Goal: Task Accomplishment & Management: Complete application form

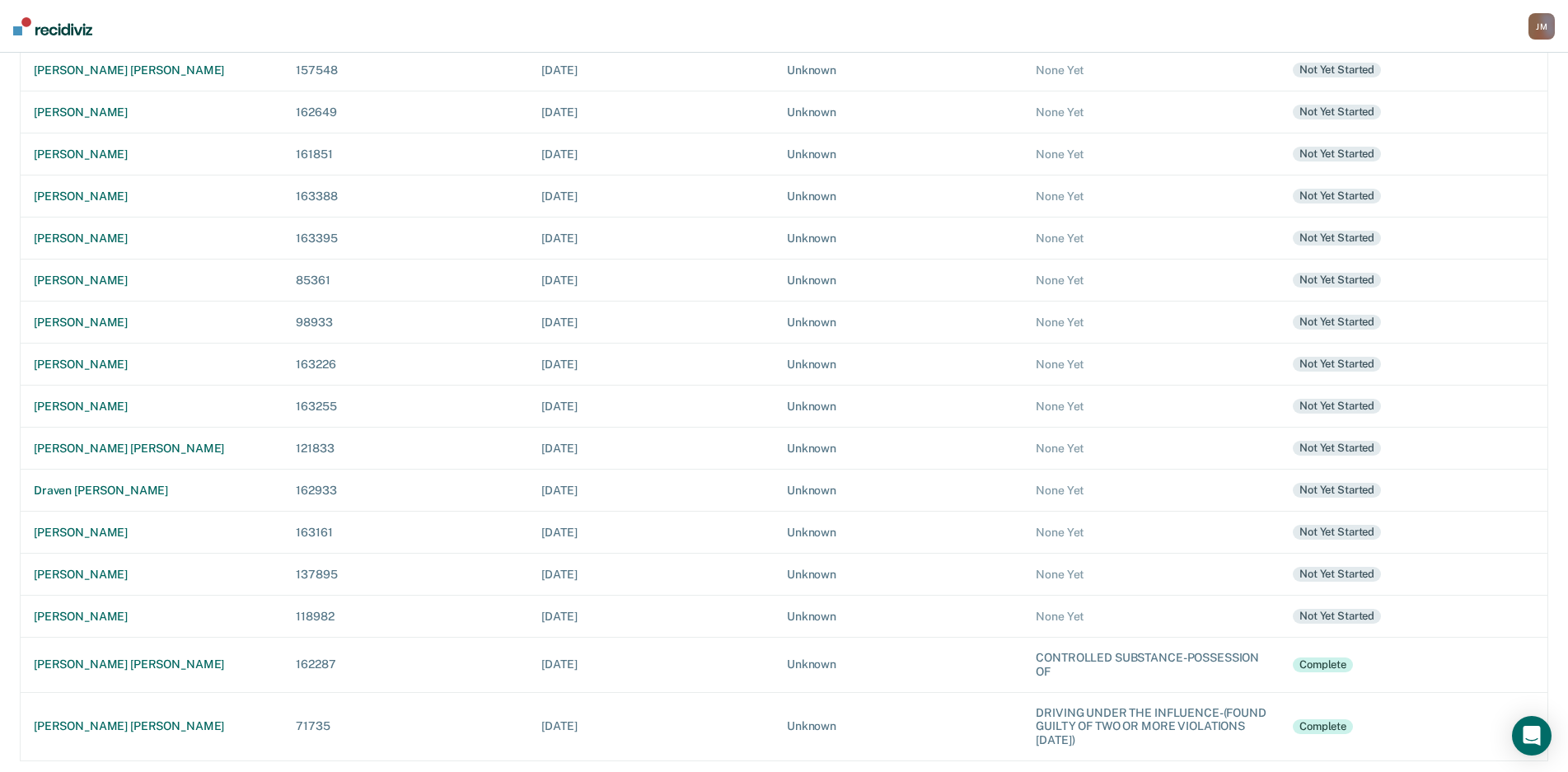
scroll to position [480, 0]
click at [82, 573] on div "[PERSON_NAME]" at bounding box center [152, 572] width 236 height 14
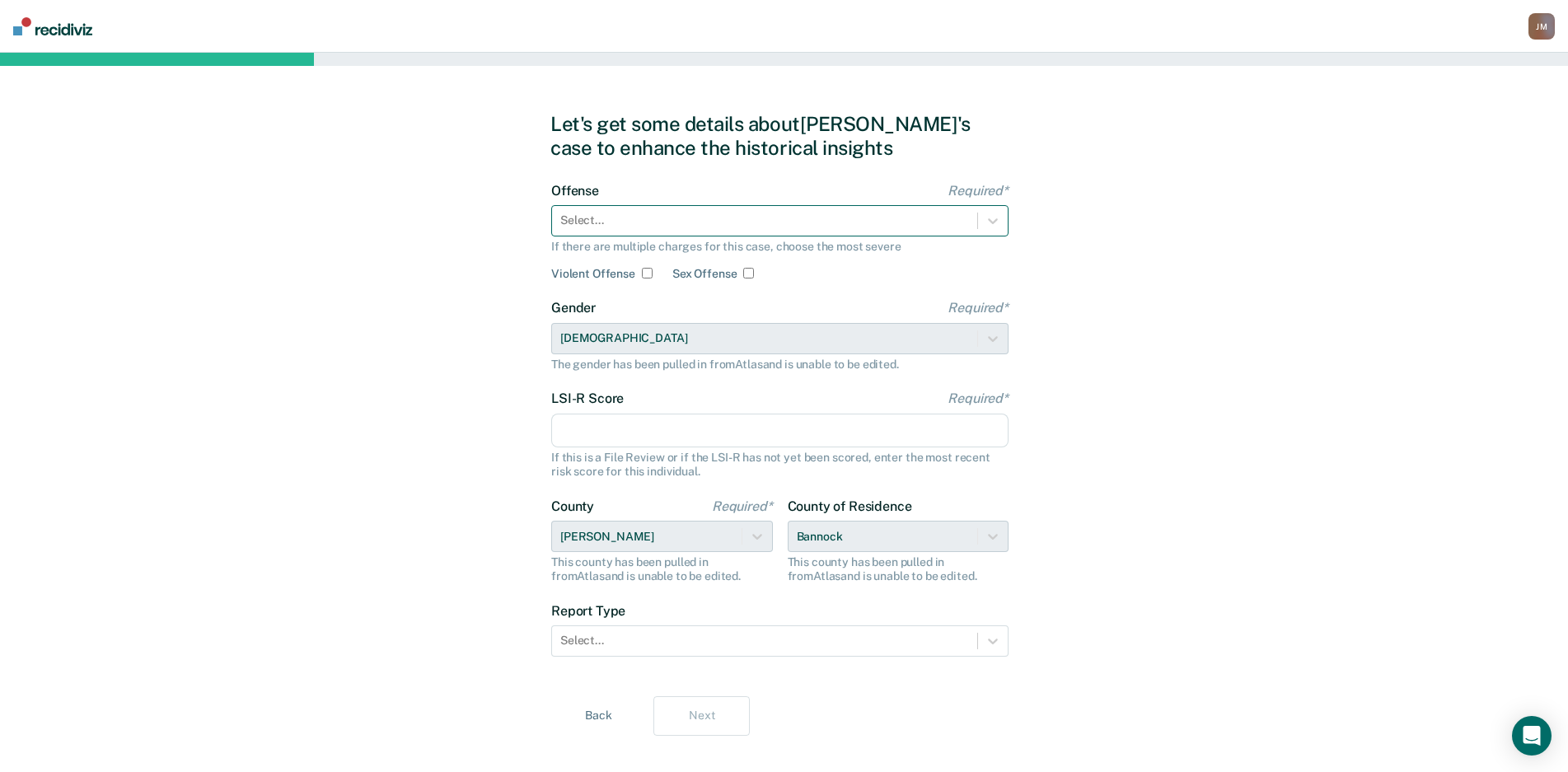
click at [965, 214] on div at bounding box center [764, 220] width 409 height 17
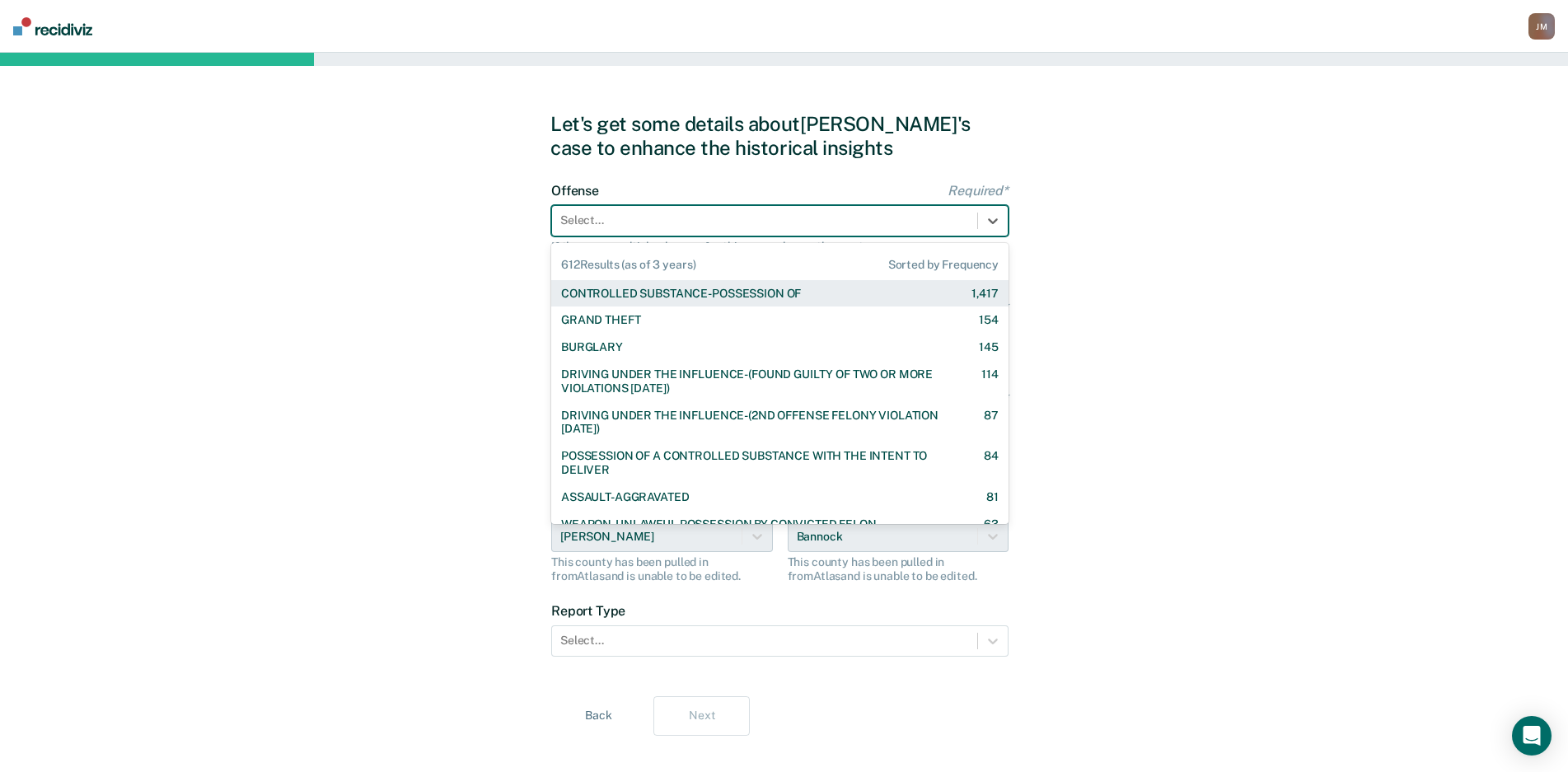
click at [641, 294] on div "CONTROLLED SUBSTANCE-POSSESSION OF" at bounding box center [680, 294] width 240 height 14
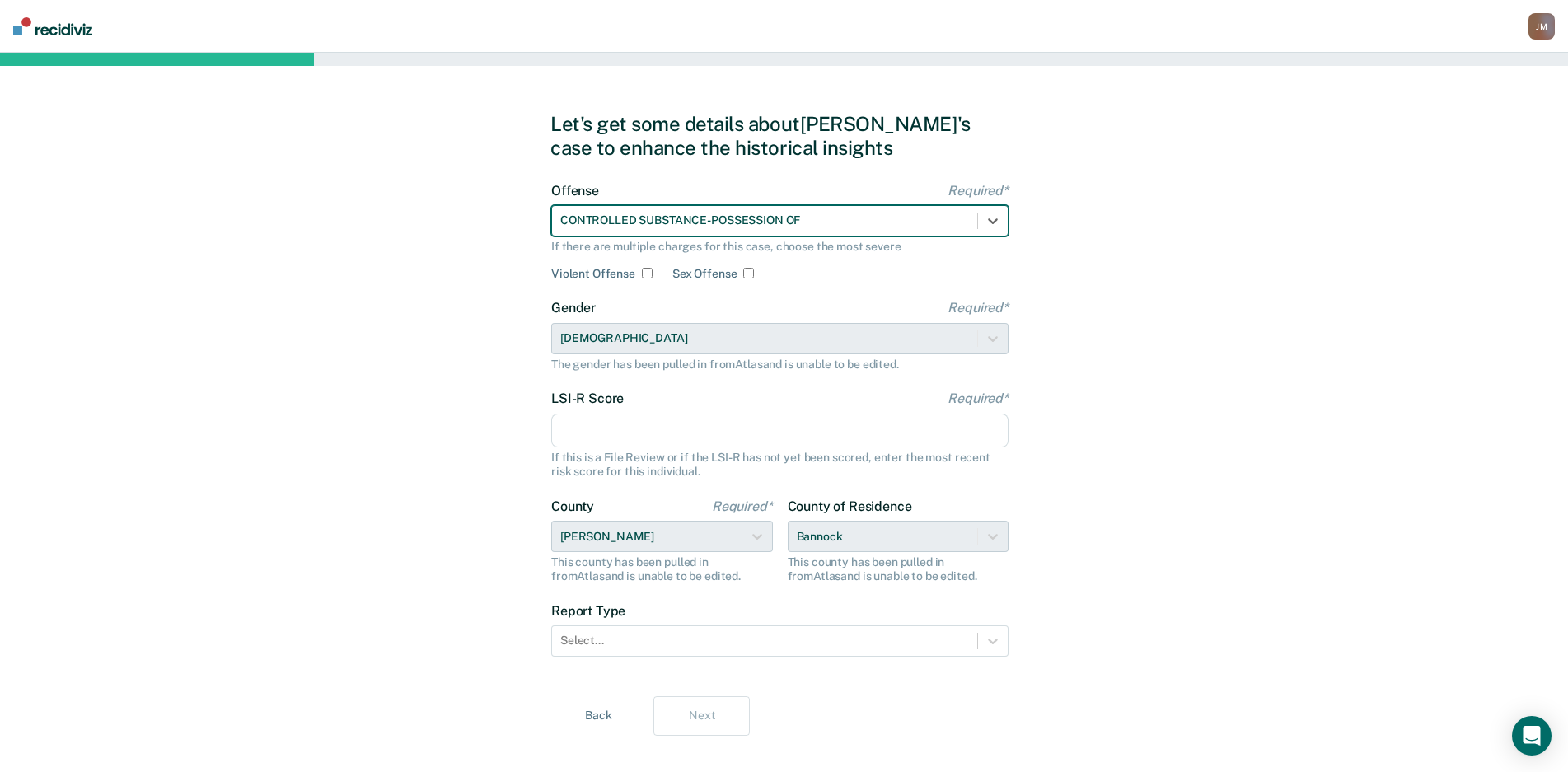
click at [650, 426] on input "LSI-R Score Required*" at bounding box center [780, 431] width 458 height 35
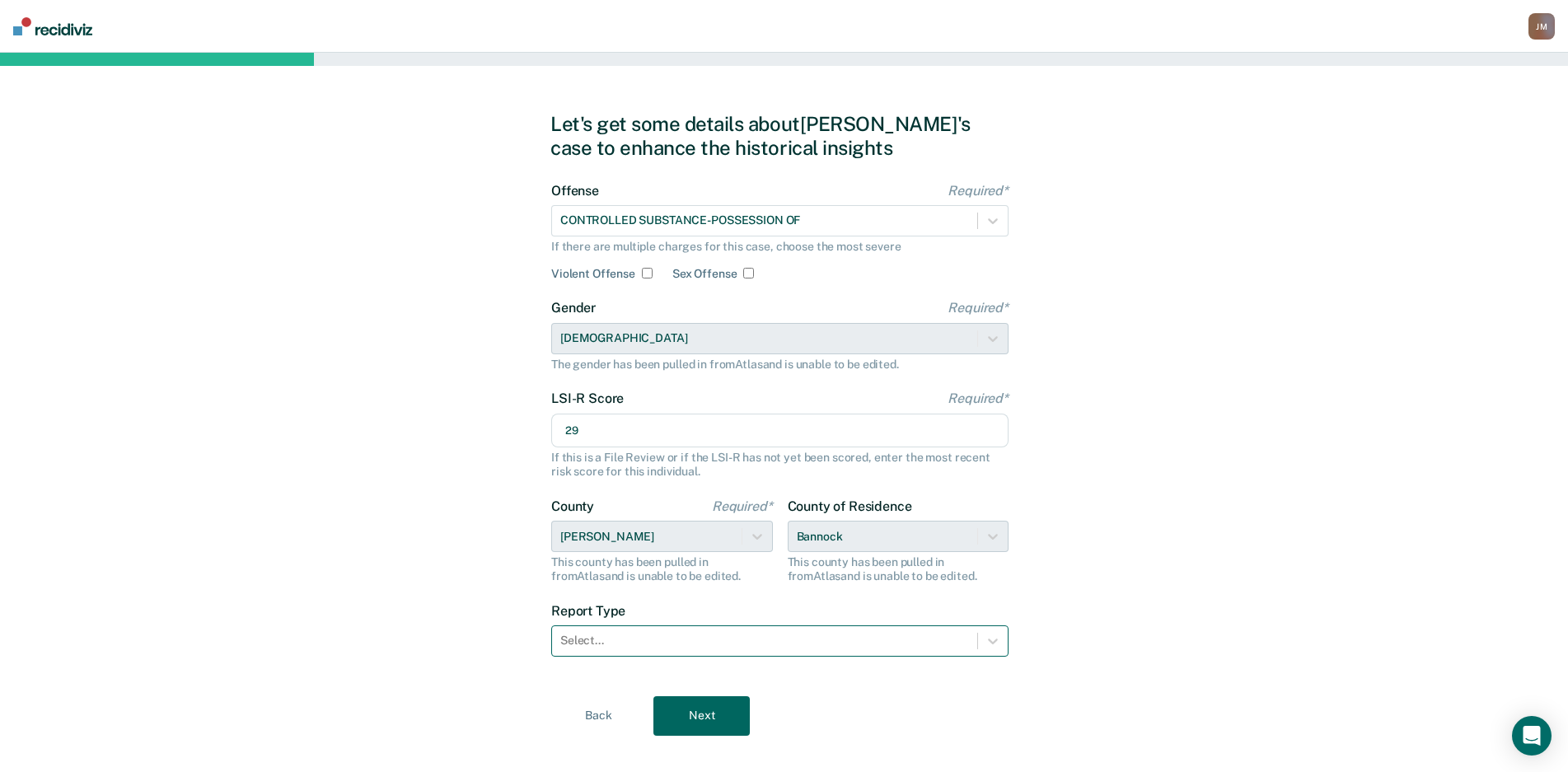
type input "29"
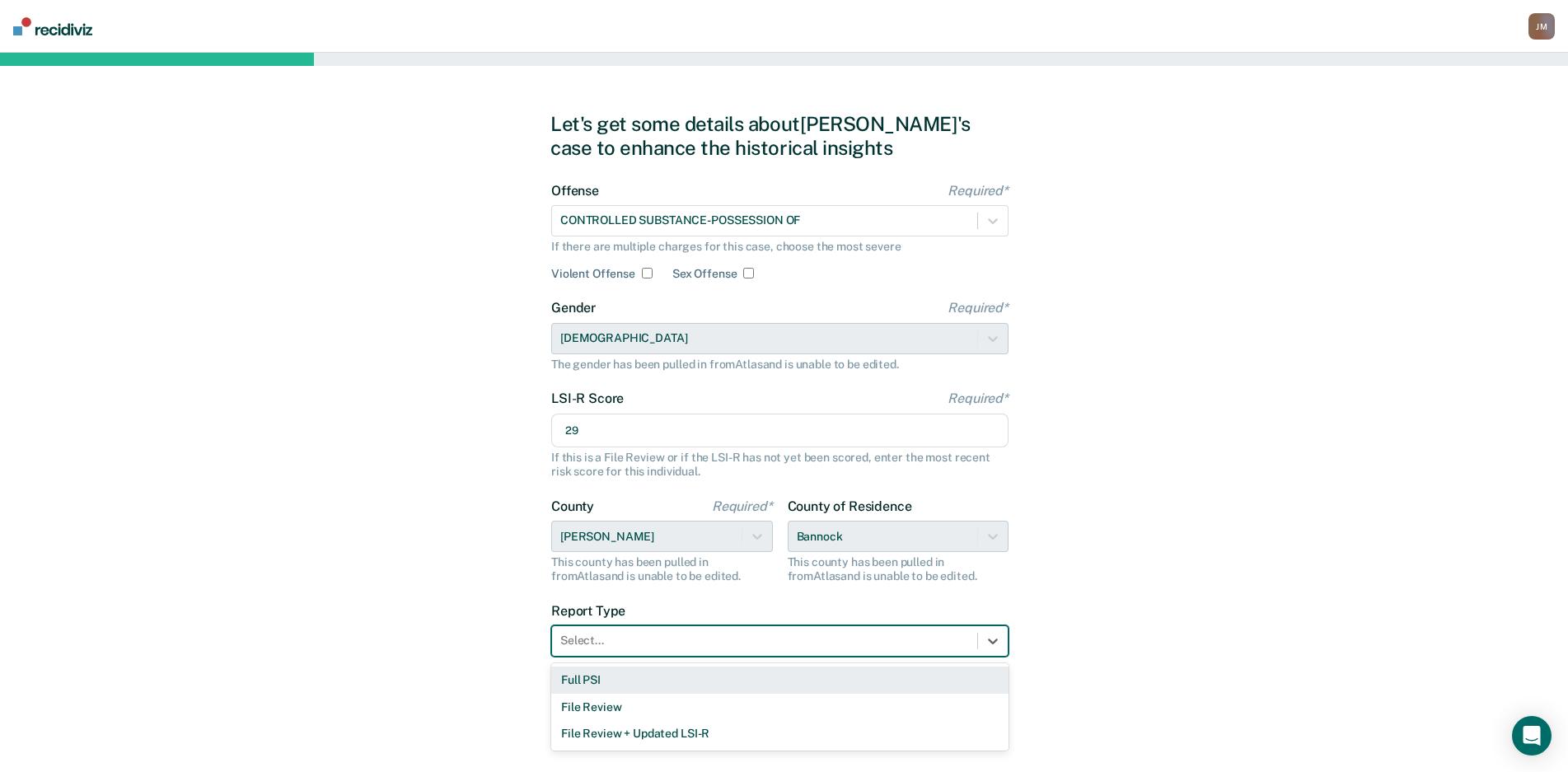
drag, startPoint x: 888, startPoint y: 646, endPoint x: 786, endPoint y: 647, distance: 102.0
click at [886, 646] on div at bounding box center [764, 640] width 409 height 17
click at [669, 680] on div "Full PSI" at bounding box center [780, 680] width 458 height 27
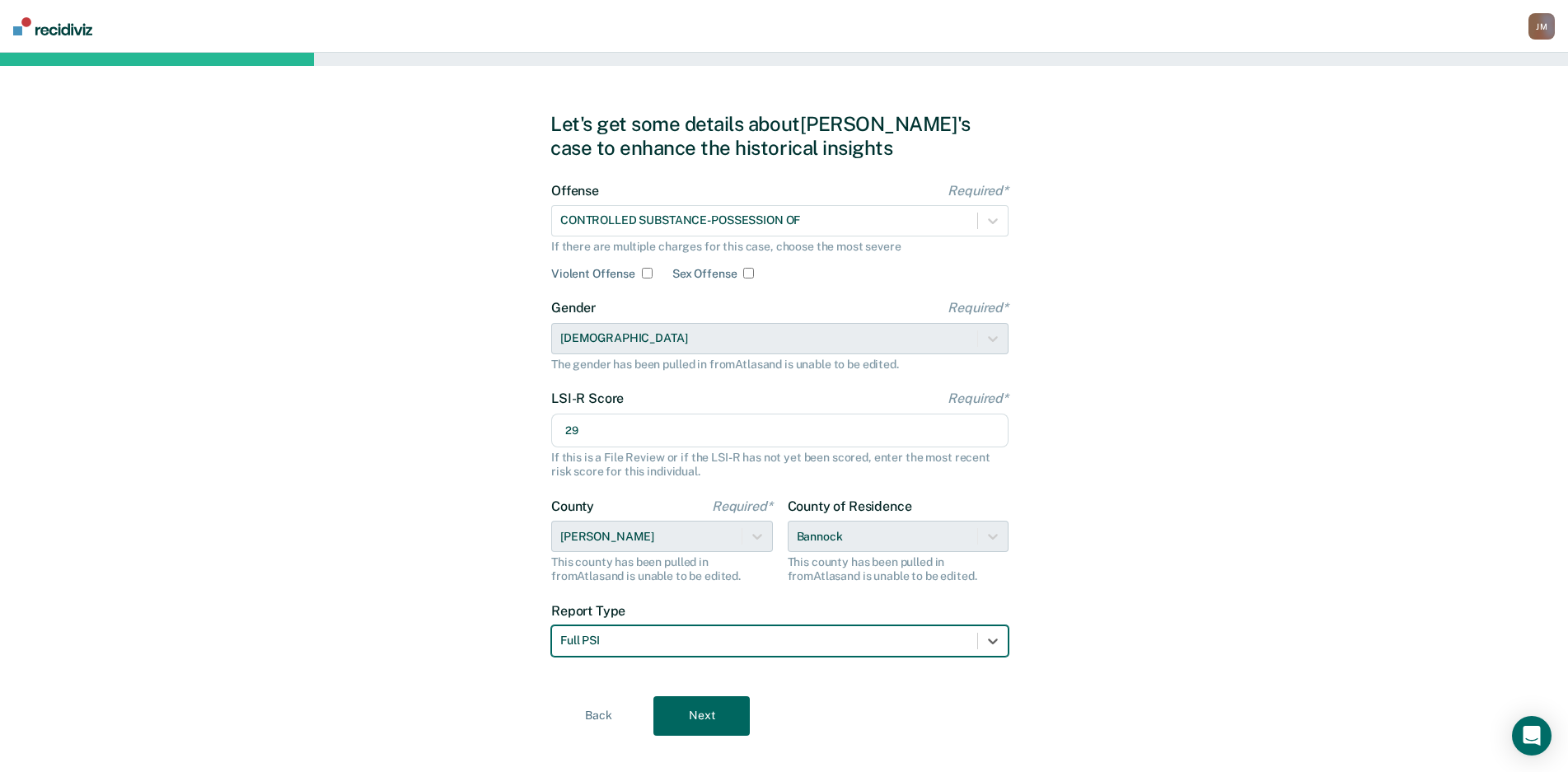
click at [679, 710] on button "Next" at bounding box center [701, 716] width 96 height 40
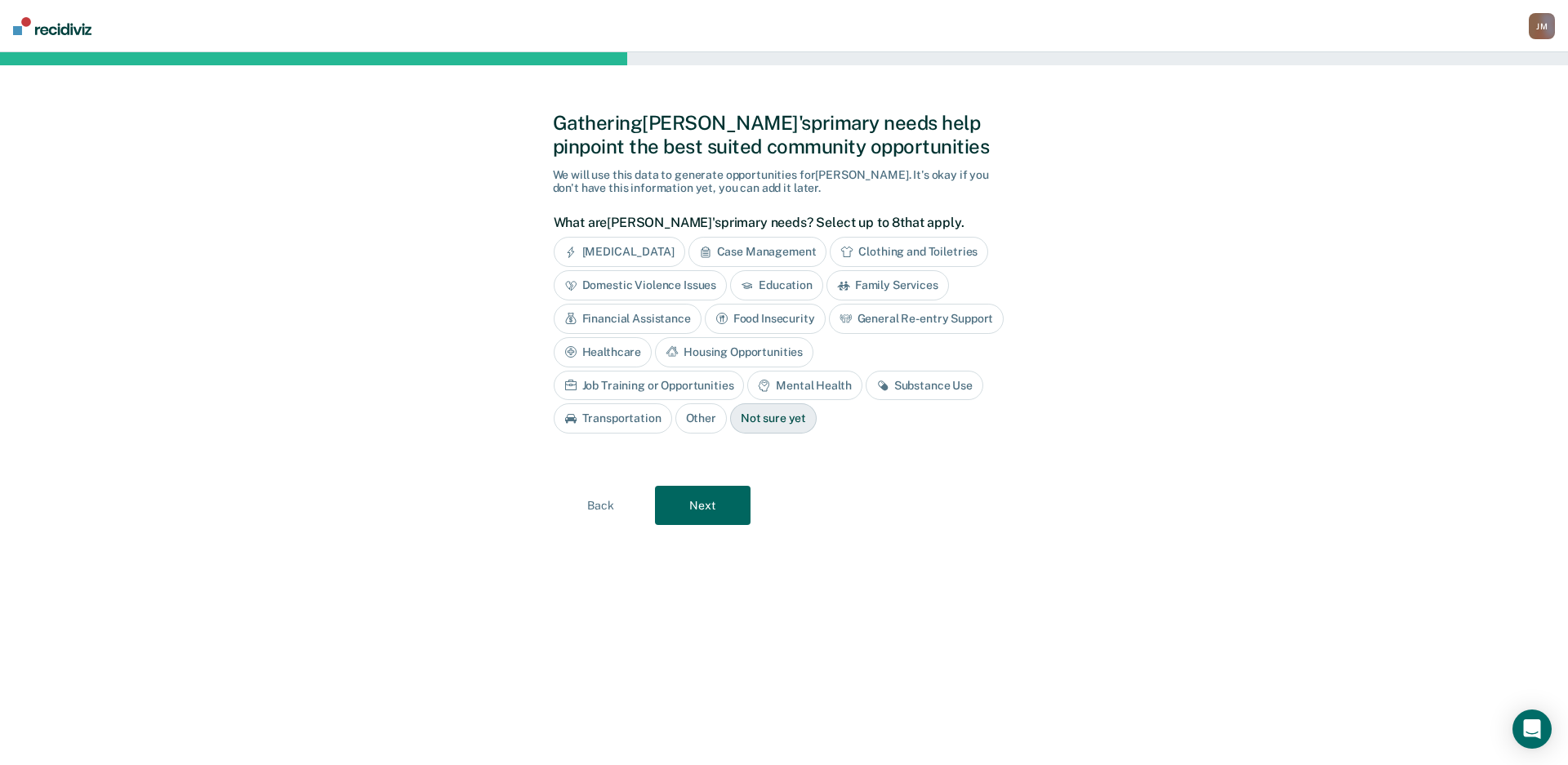
click at [804, 244] on div "Case Management" at bounding box center [757, 252] width 139 height 30
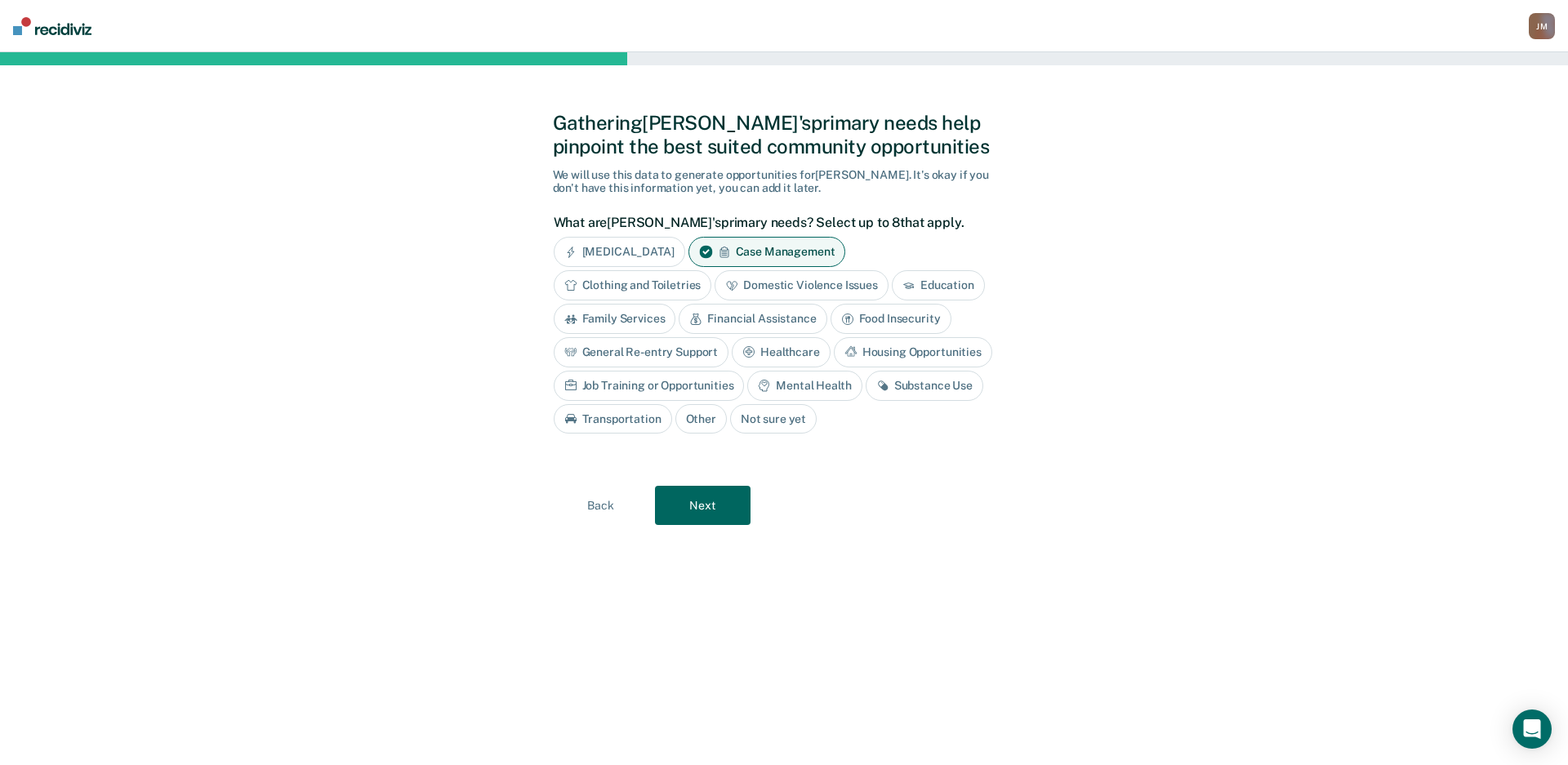
click at [782, 315] on div "Financial Assistance" at bounding box center [752, 319] width 148 height 30
click at [679, 351] on div "General Re-entry Support" at bounding box center [641, 352] width 176 height 30
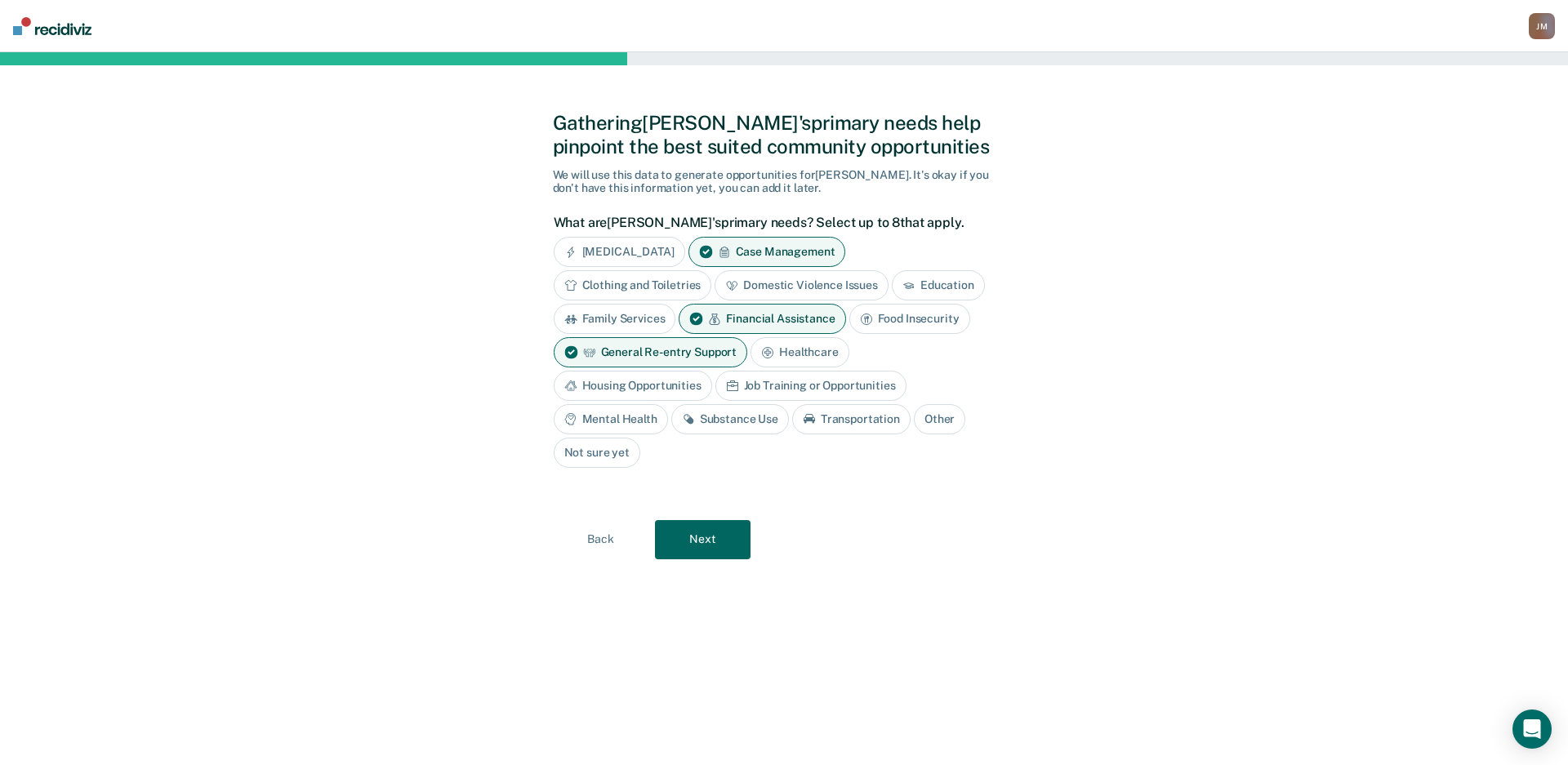
click at [762, 387] on div "Job Training or Opportunities" at bounding box center [811, 386] width 191 height 30
click at [683, 386] on div "Housing Opportunities" at bounding box center [633, 386] width 159 height 30
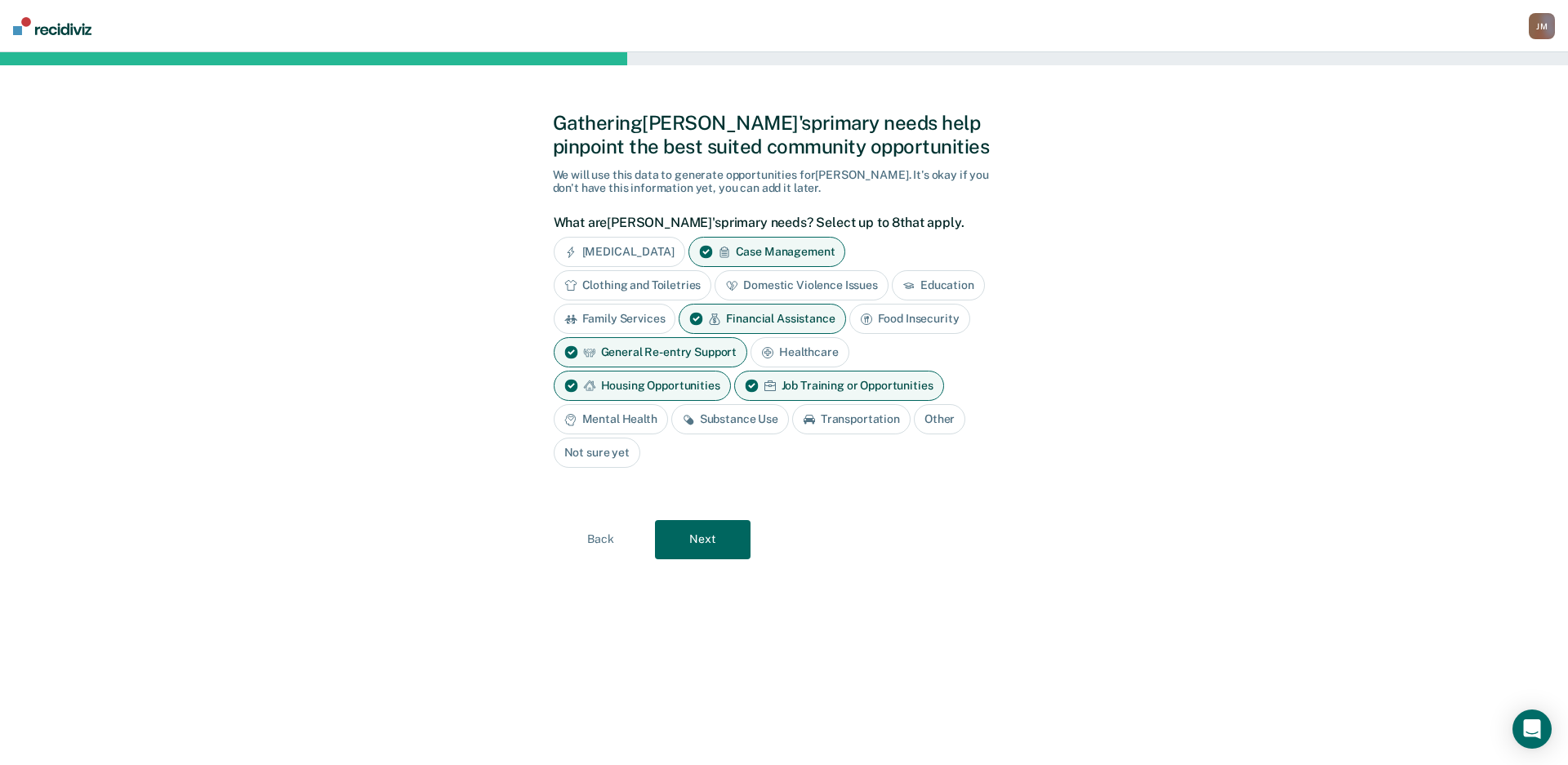
click at [719, 416] on div "Substance Use" at bounding box center [730, 419] width 118 height 30
click at [643, 427] on div "Mental Health" at bounding box center [611, 419] width 114 height 30
click at [690, 530] on button "Next" at bounding box center [702, 540] width 96 height 39
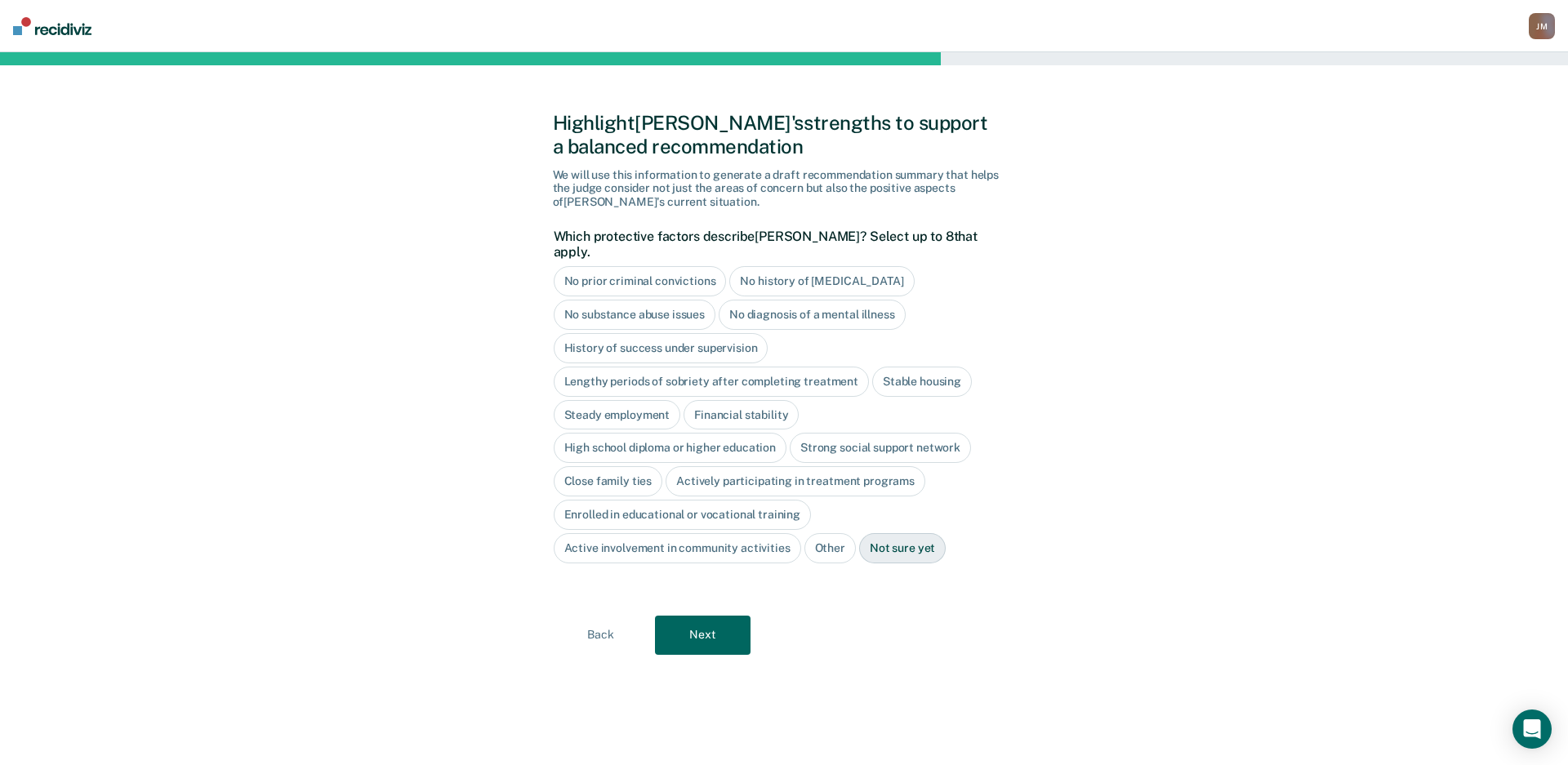
click at [708, 615] on button "Next" at bounding box center [702, 635] width 96 height 39
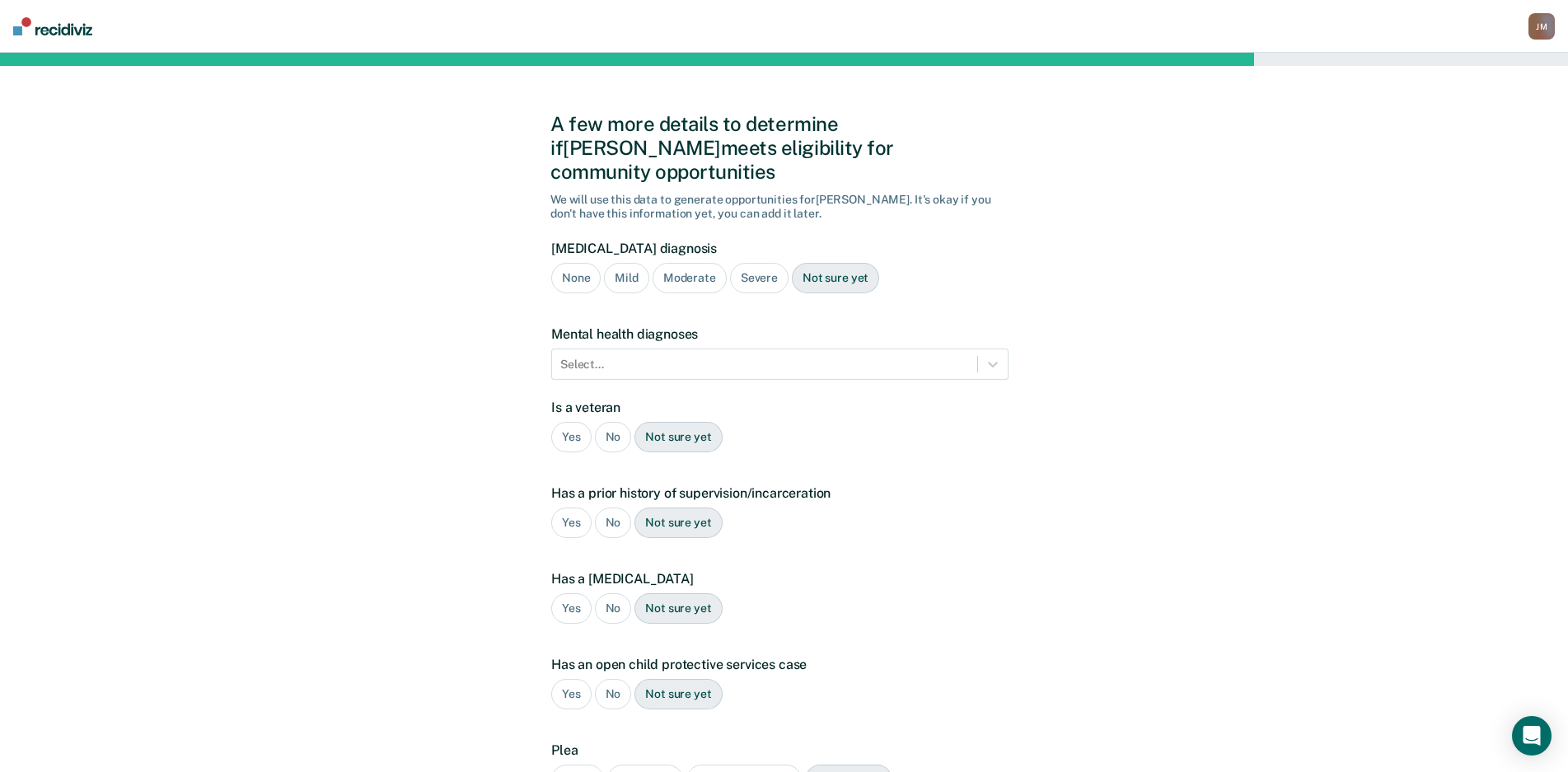
click at [705, 263] on div "Moderate" at bounding box center [689, 278] width 74 height 31
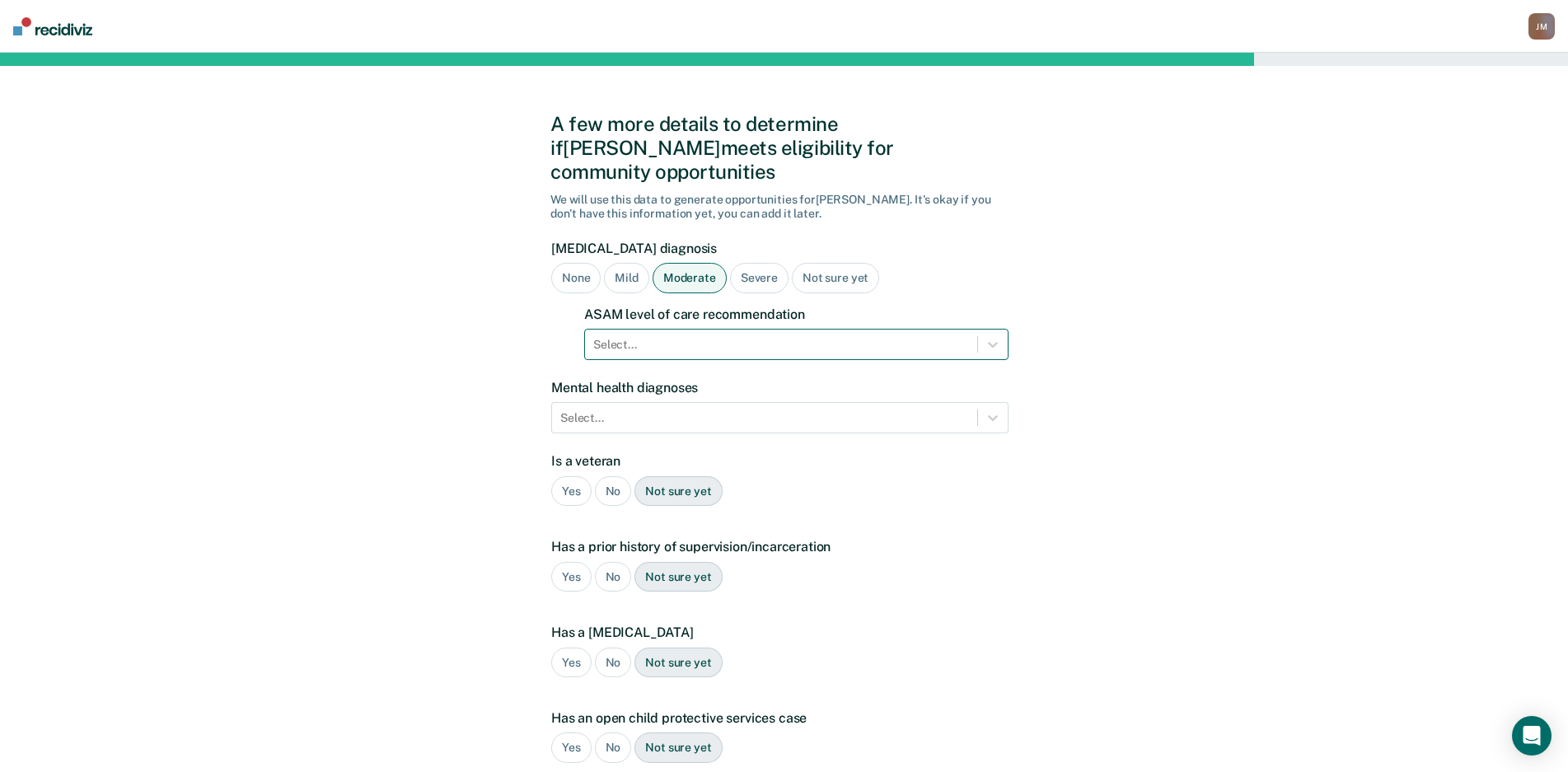
click at [751, 337] on div at bounding box center [781, 345] width 376 height 17
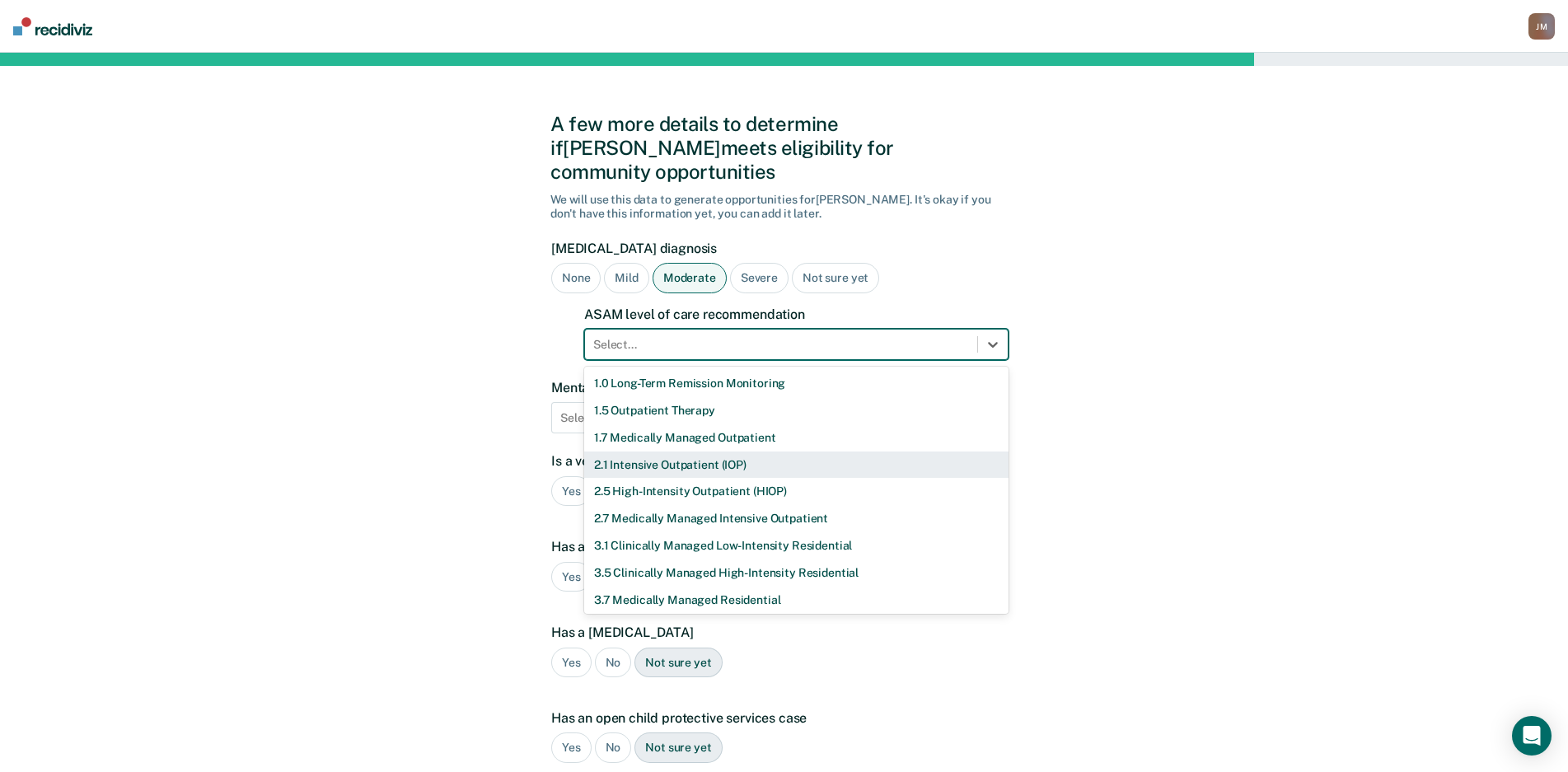
click at [702, 452] on div "2.1 Intensive Outpatient (IOP)" at bounding box center [796, 465] width 425 height 27
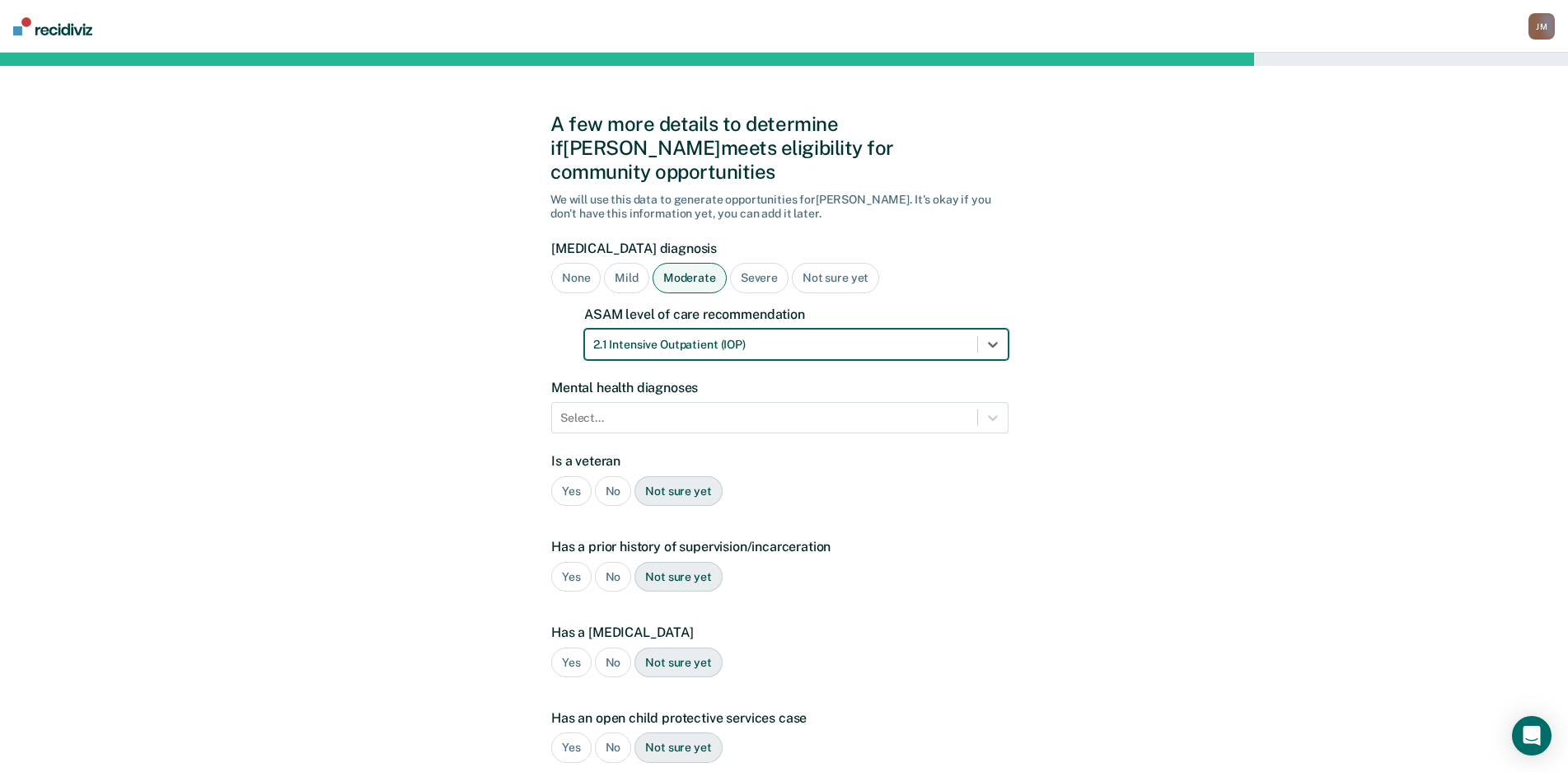
scroll to position [205, 0]
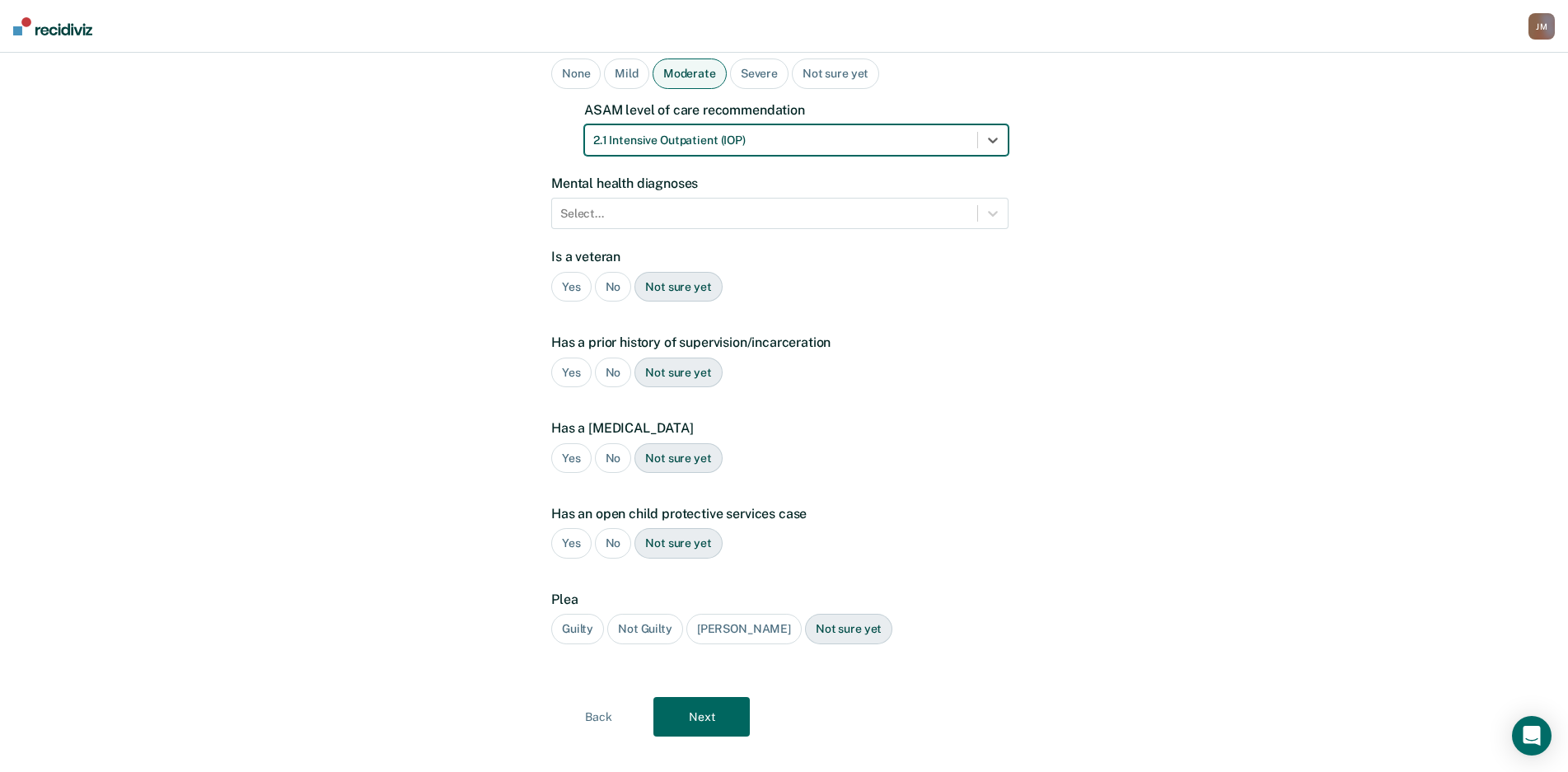
click at [701, 697] on button "Next" at bounding box center [701, 717] width 96 height 40
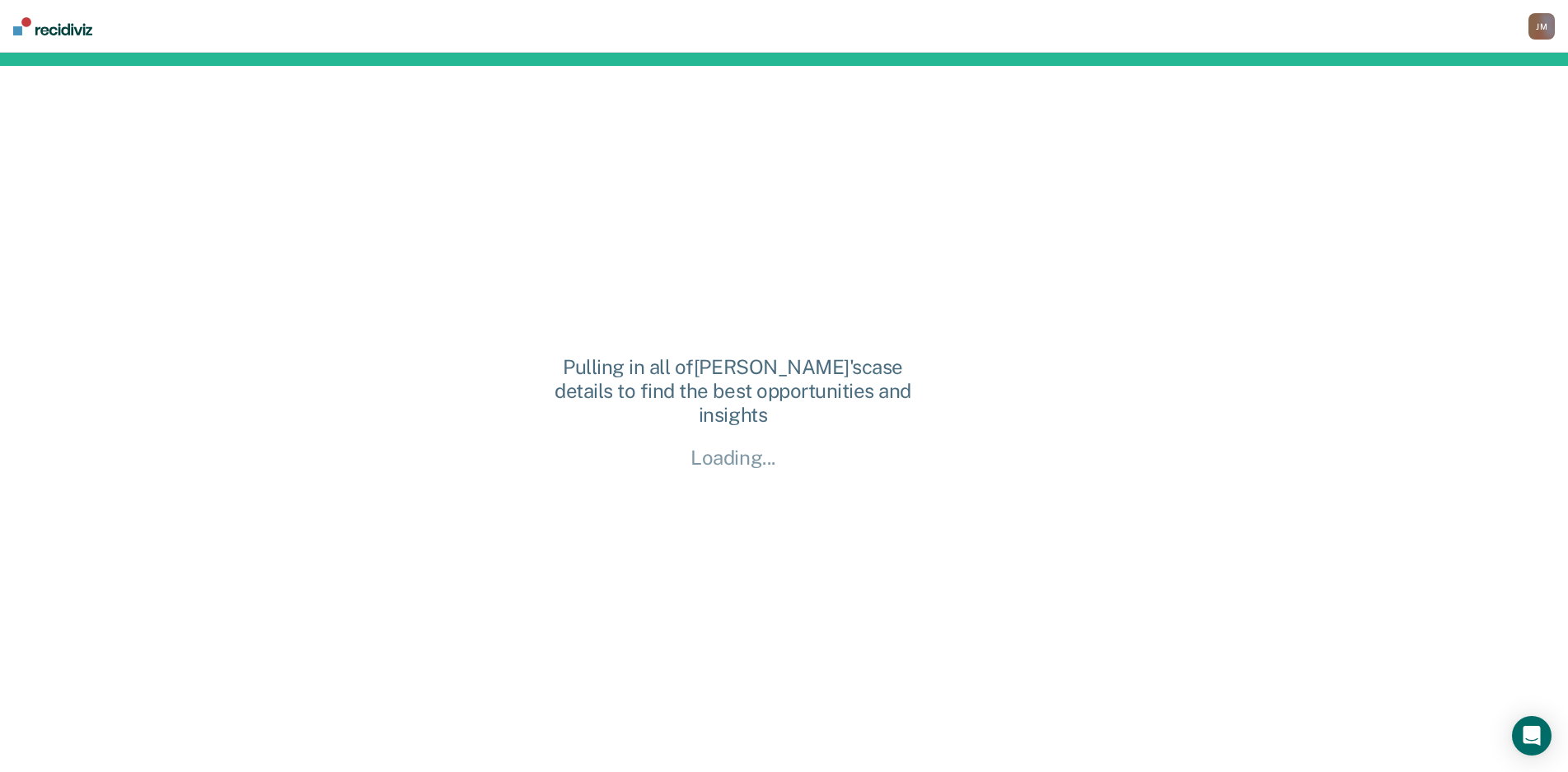
scroll to position [0, 0]
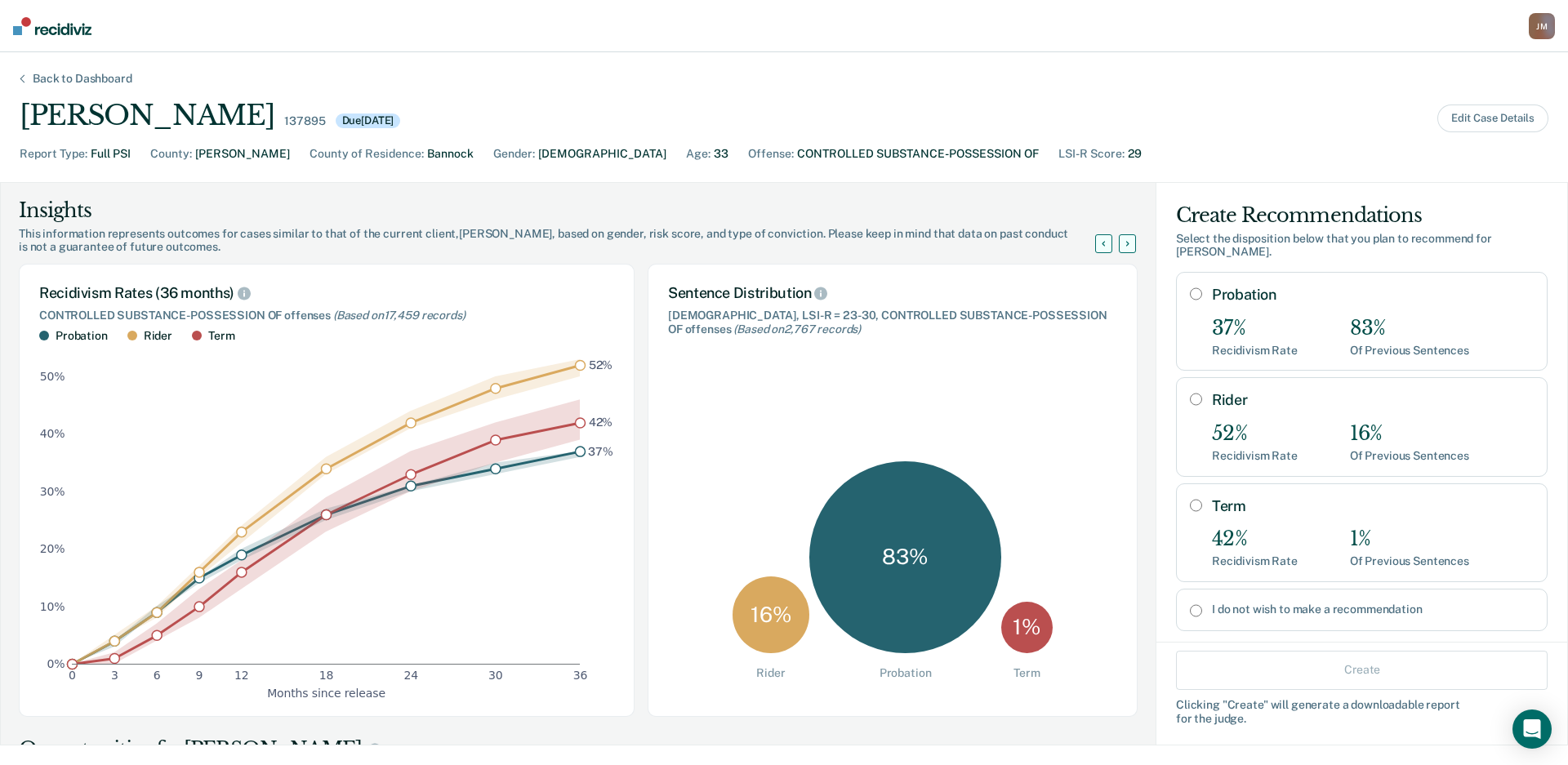
click at [1221, 423] on div "52%" at bounding box center [1254, 434] width 86 height 24
radio input "true"
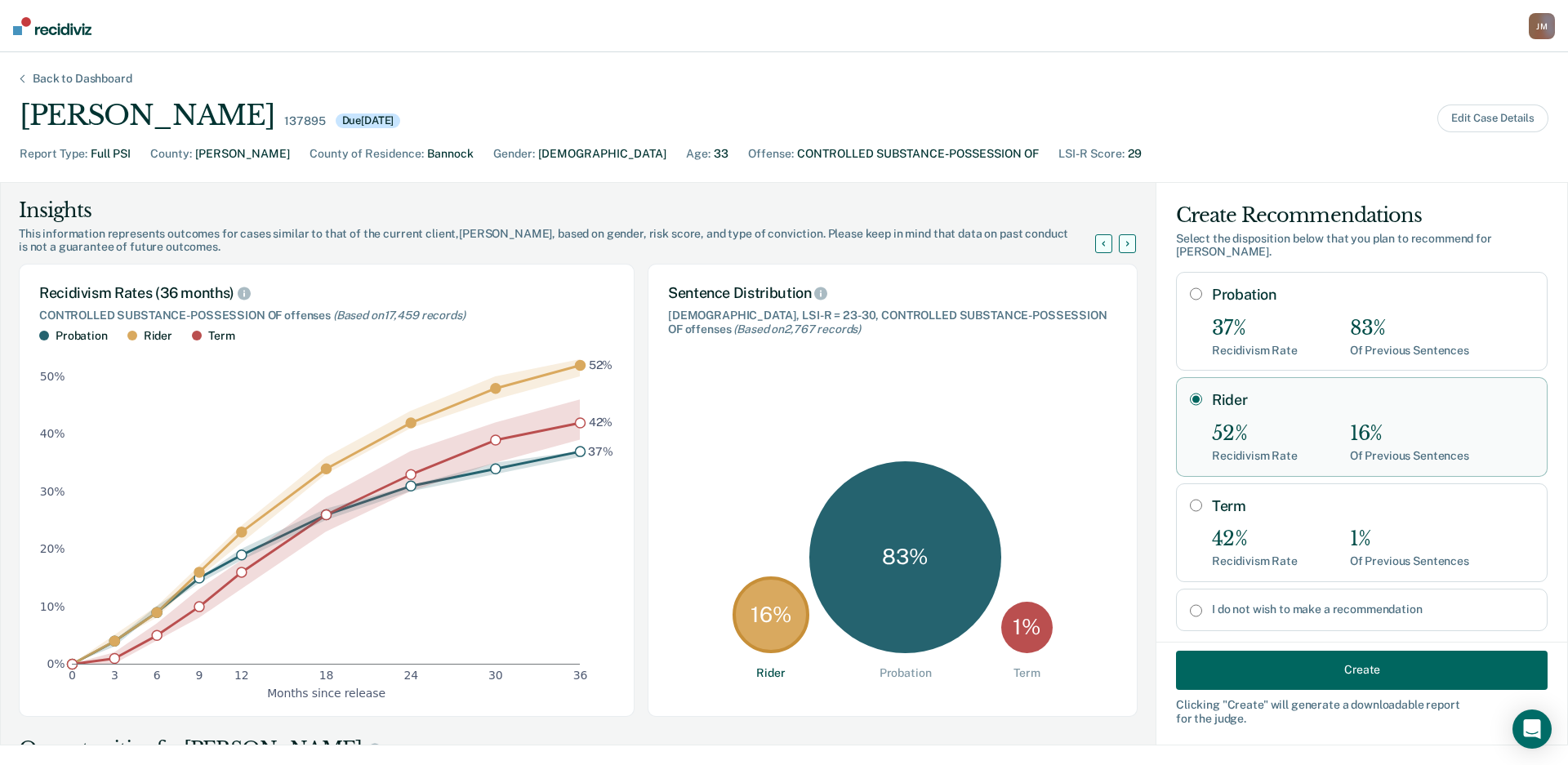
click at [1314, 676] on button "Create" at bounding box center [1361, 669] width 372 height 39
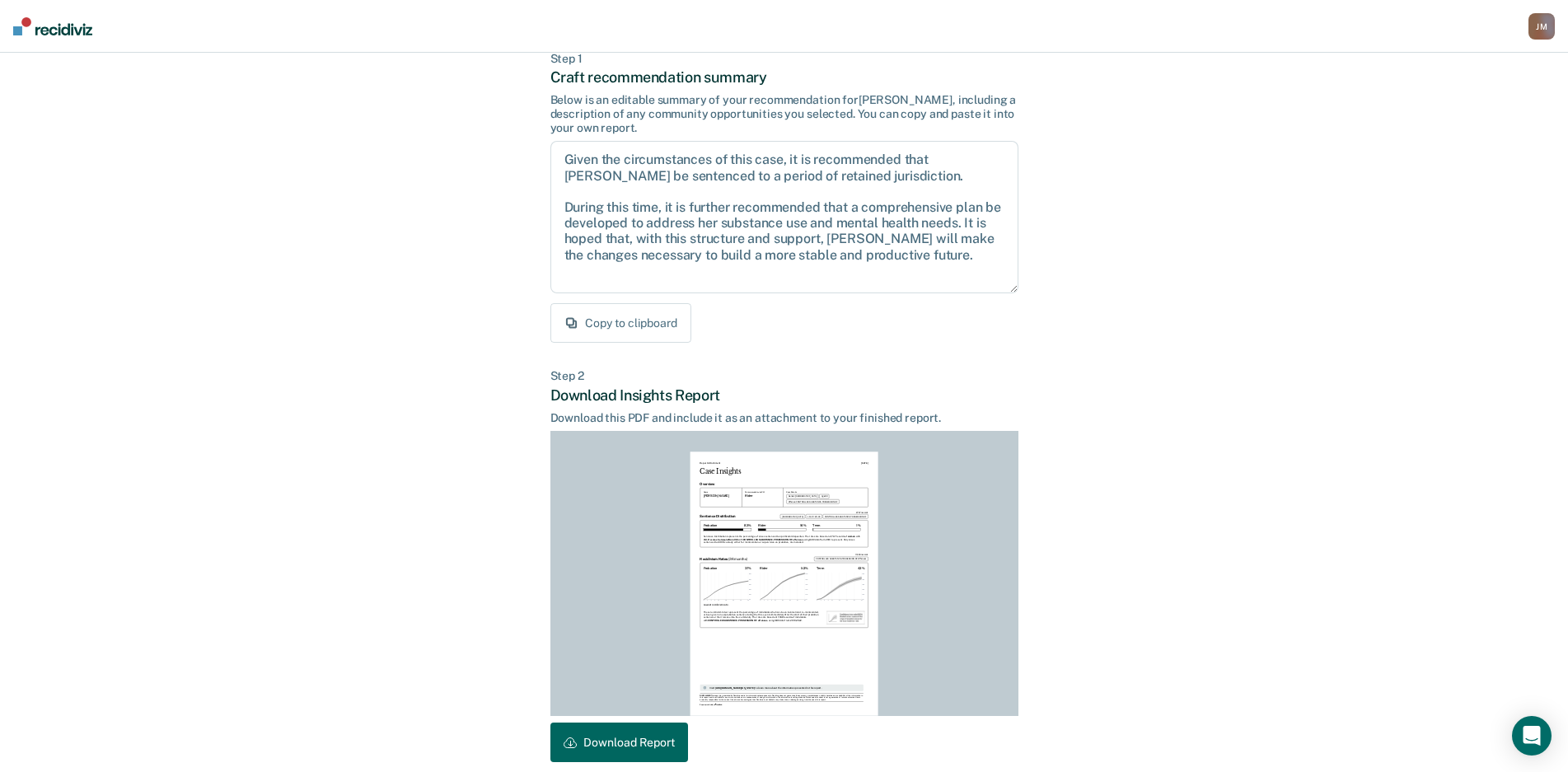
scroll to position [167, 0]
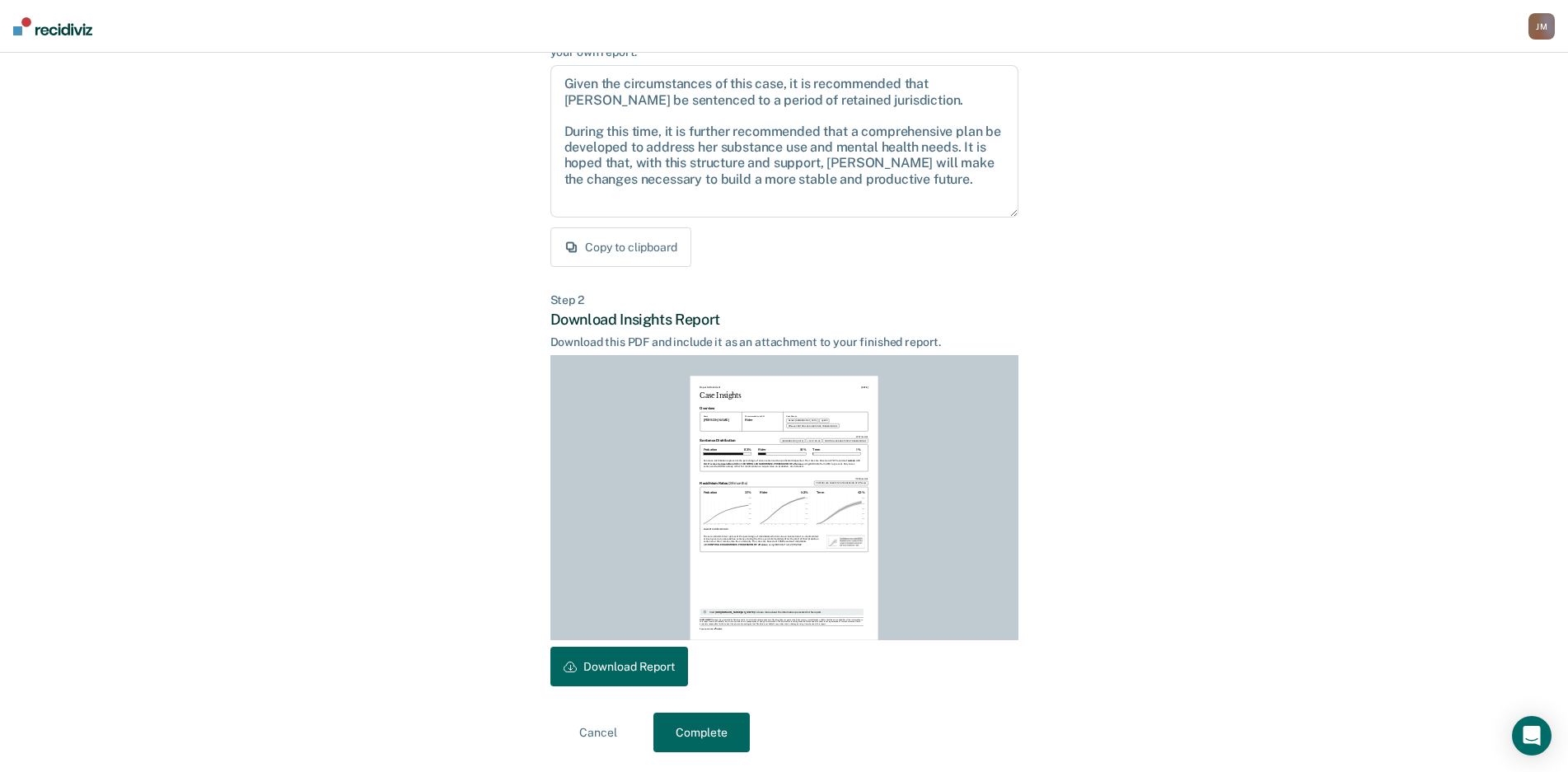
click at [582, 652] on button "Download Report" at bounding box center [619, 666] width 138 height 40
click at [685, 726] on button "Complete" at bounding box center [701, 732] width 96 height 40
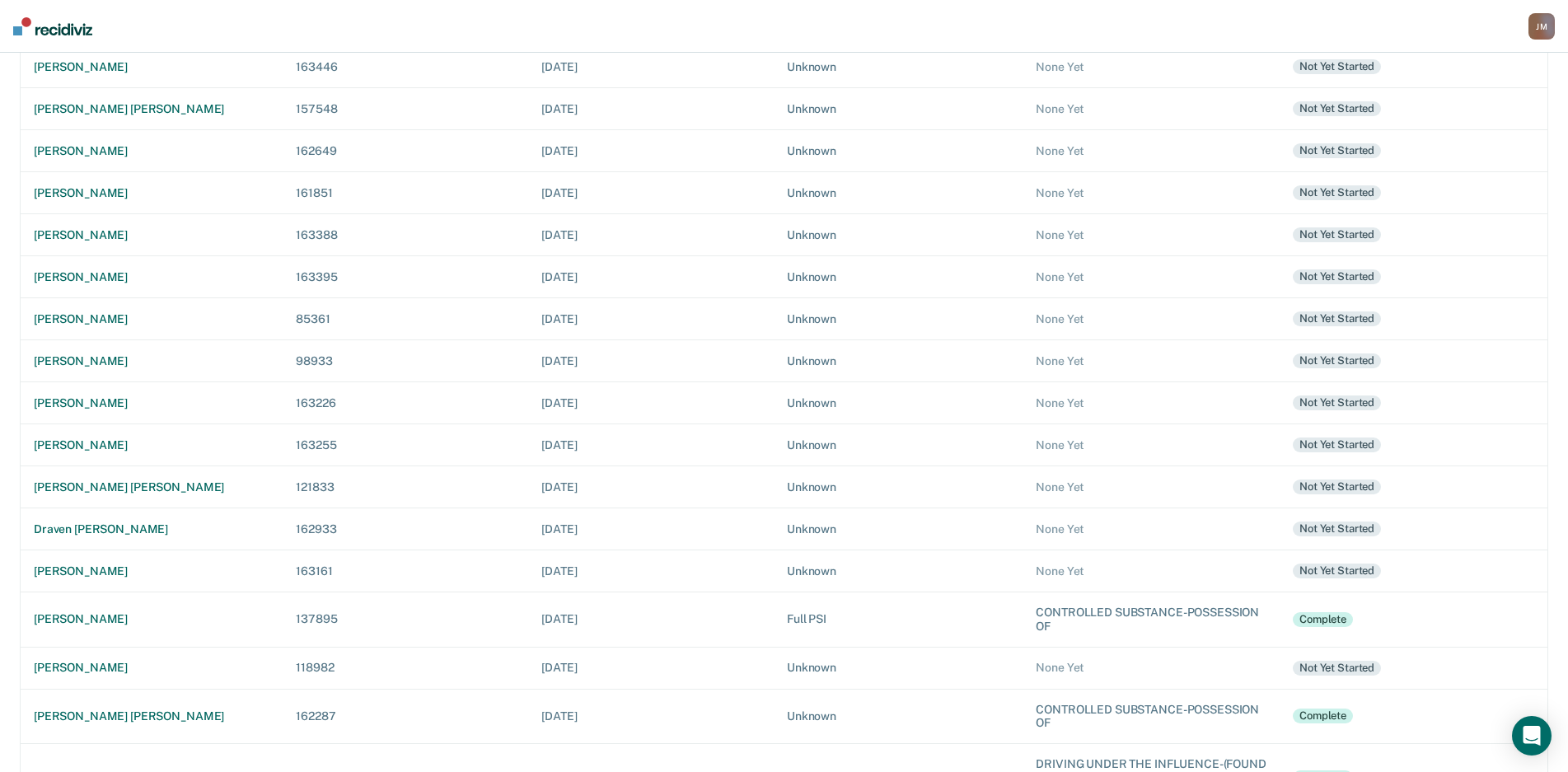
scroll to position [493, 0]
